Goal: Information Seeking & Learning: Stay updated

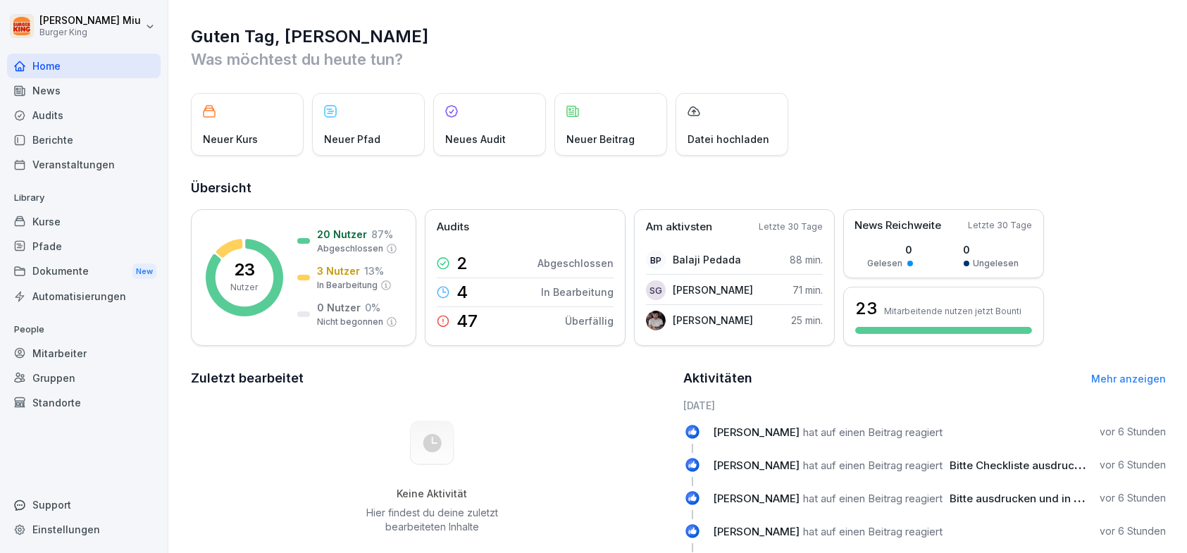
click at [43, 91] on div "News" at bounding box center [84, 90] width 154 height 25
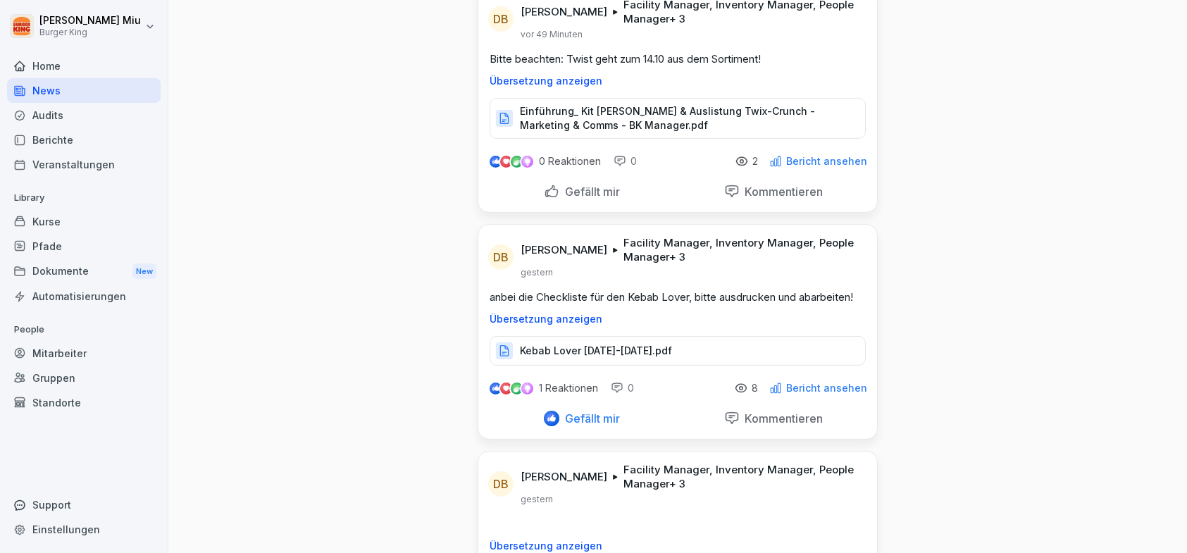
scroll to position [986, 0]
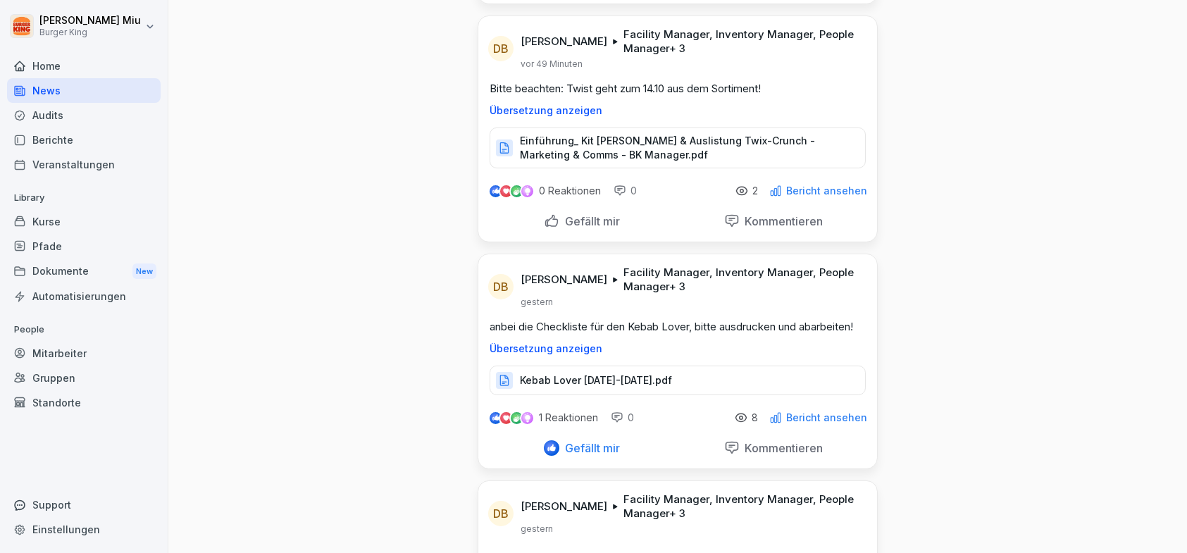
click at [645, 134] on p "Einführung_ Kit [PERSON_NAME] & Auslistung Twix-Crunch - Marketing & Comms - BK…" at bounding box center [685, 148] width 331 height 28
click at [544, 213] on div "Gefällt mir" at bounding box center [582, 220] width 76 height 15
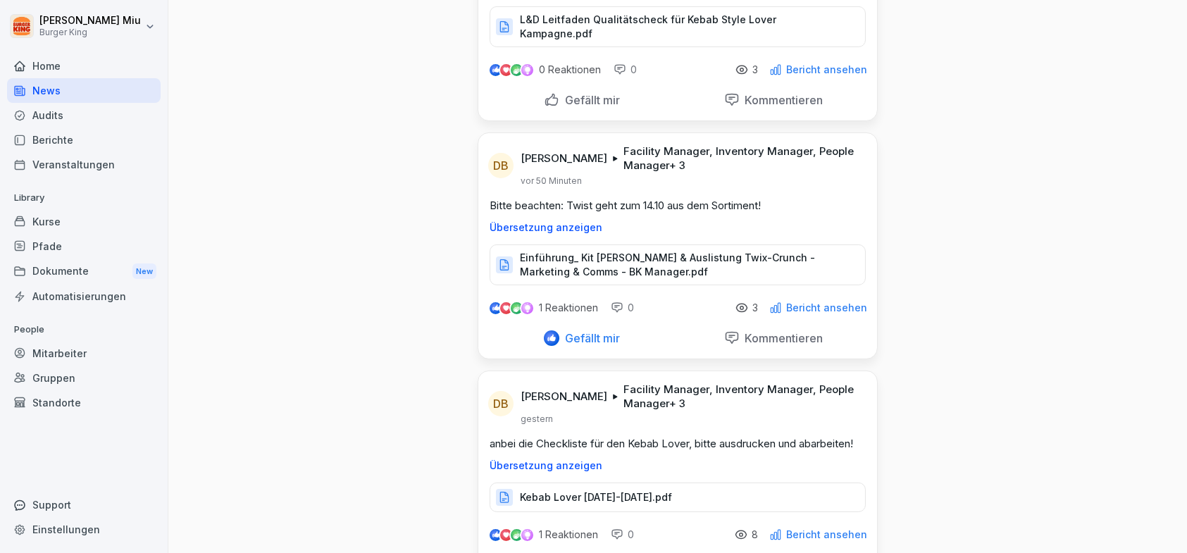
scroll to position [845, 0]
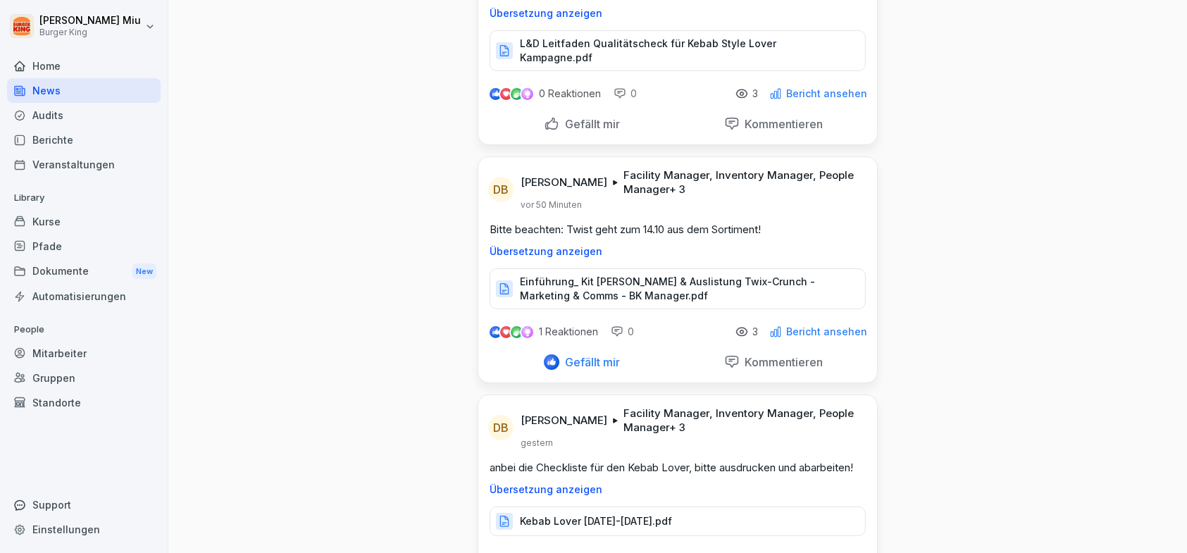
click at [625, 40] on p "L&D Leitfaden Qualitätscheck für Kebab Style Lover Kampagne.pdf" at bounding box center [685, 51] width 331 height 28
click at [548, 116] on div "Gefällt mir" at bounding box center [582, 123] width 76 height 15
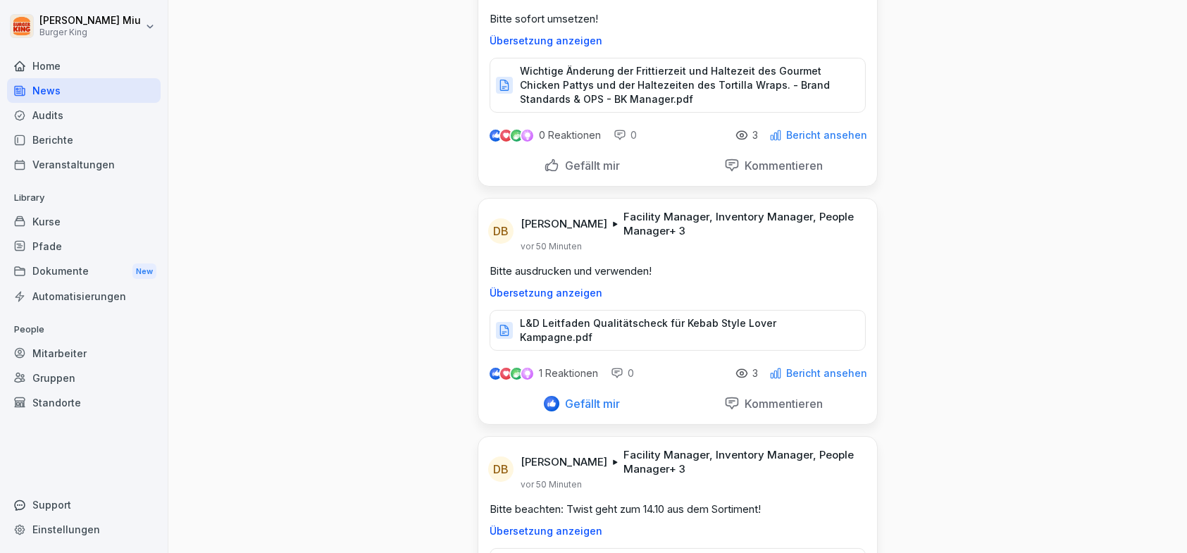
scroll to position [564, 0]
click at [602, 80] on p "Wichtige Änderung der Frittierzeit und Haltezeit des Gourmet Chicken Pattys und…" at bounding box center [685, 87] width 331 height 42
click at [548, 166] on div "Gefällt mir" at bounding box center [582, 167] width 76 height 15
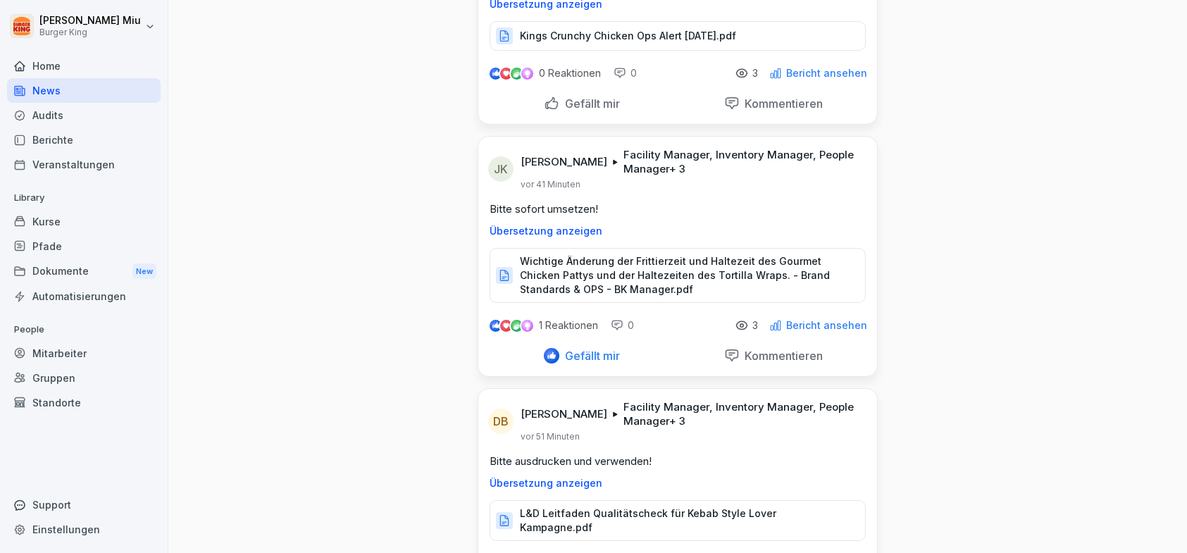
scroll to position [352, 0]
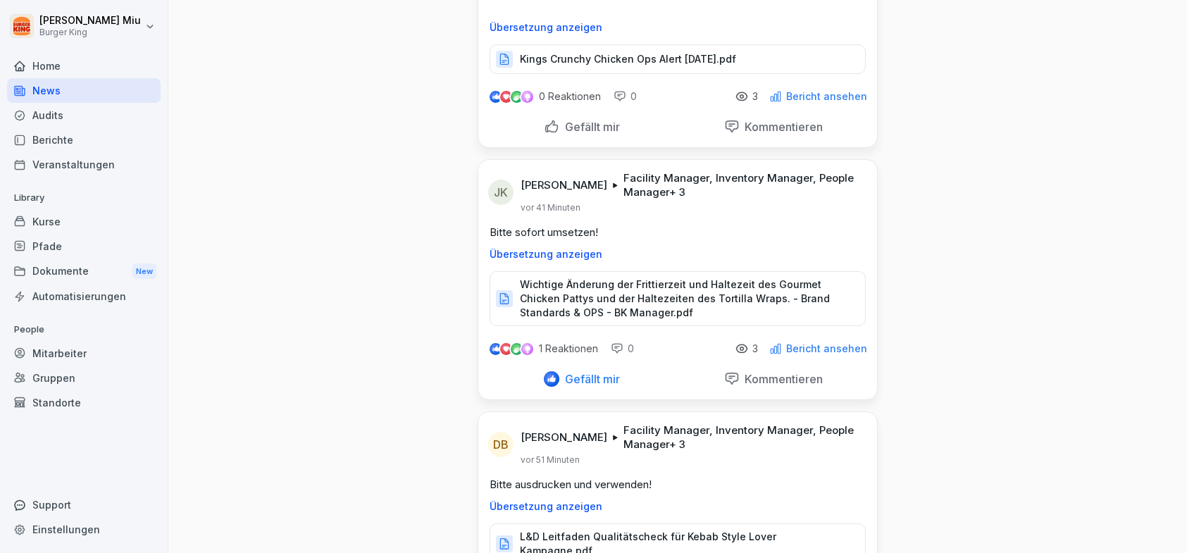
click at [608, 57] on p "Kings Crunchy Chicken Ops Alert [DATE].pdf" at bounding box center [628, 59] width 216 height 14
click at [544, 127] on div "Gefällt mir" at bounding box center [582, 126] width 76 height 15
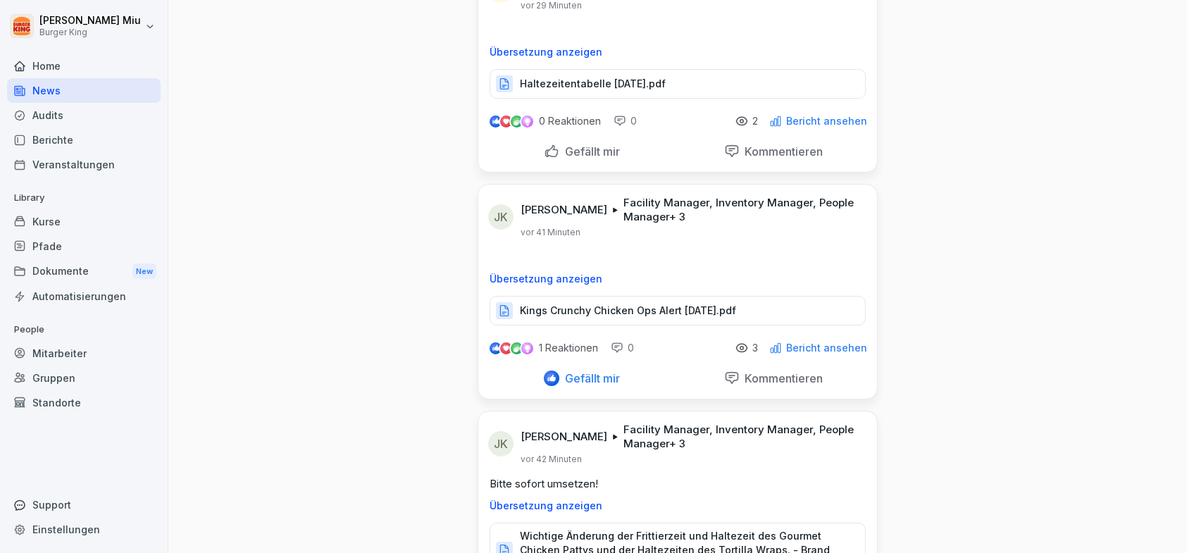
scroll to position [70, 0]
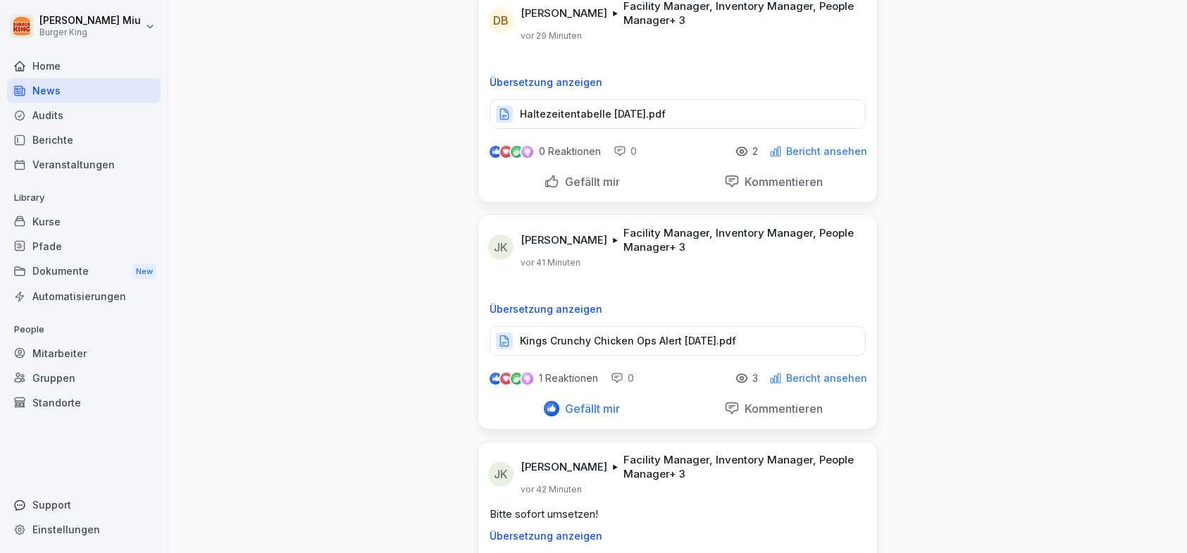
click at [666, 111] on p "Haltezeitentabelle [DATE].pdf" at bounding box center [593, 114] width 146 height 14
click at [551, 180] on div "Gefällt mir" at bounding box center [582, 181] width 76 height 15
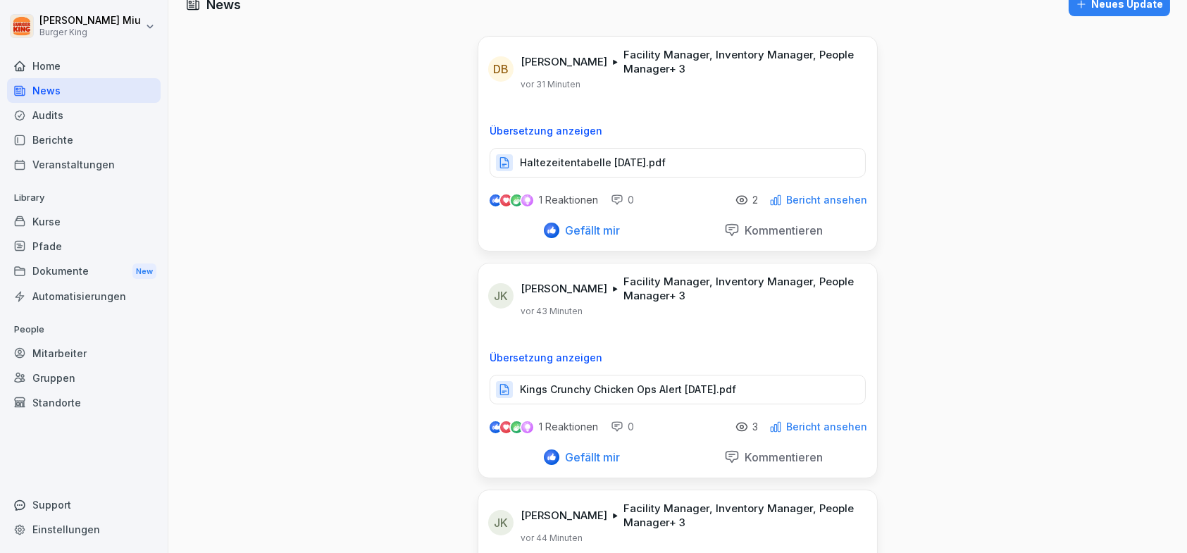
scroll to position [0, 0]
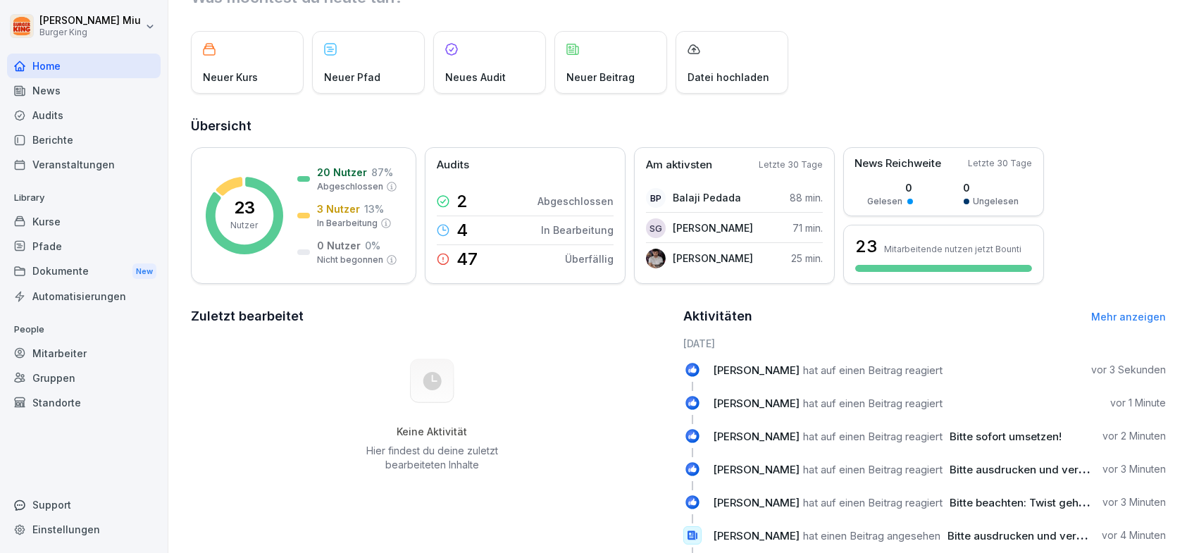
scroll to position [166, 0]
